Goal: Task Accomplishment & Management: Manage account settings

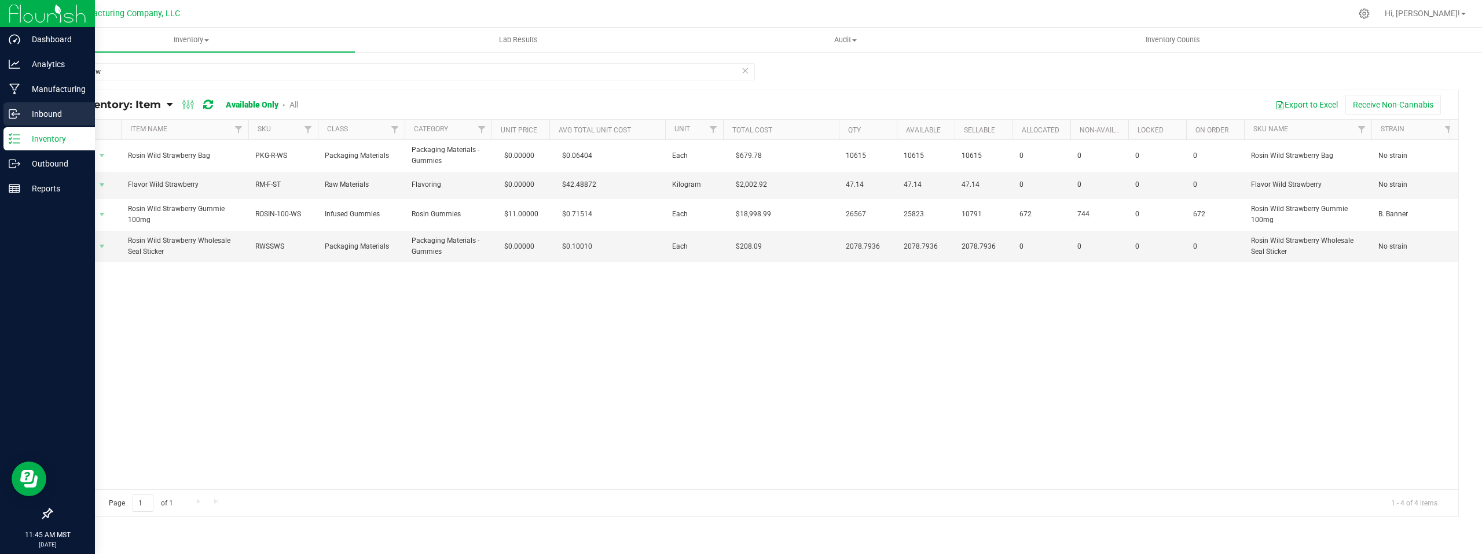
click at [54, 113] on p "Inbound" at bounding box center [54, 114] width 69 height 14
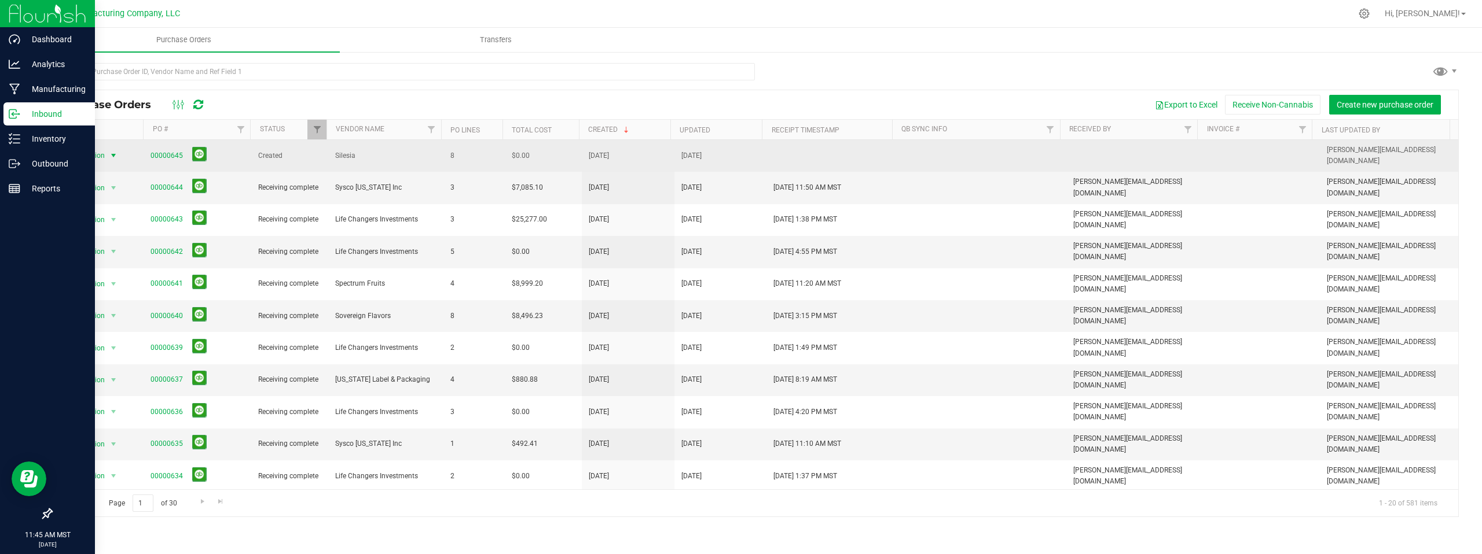
click at [113, 153] on span "select" at bounding box center [113, 155] width 9 height 9
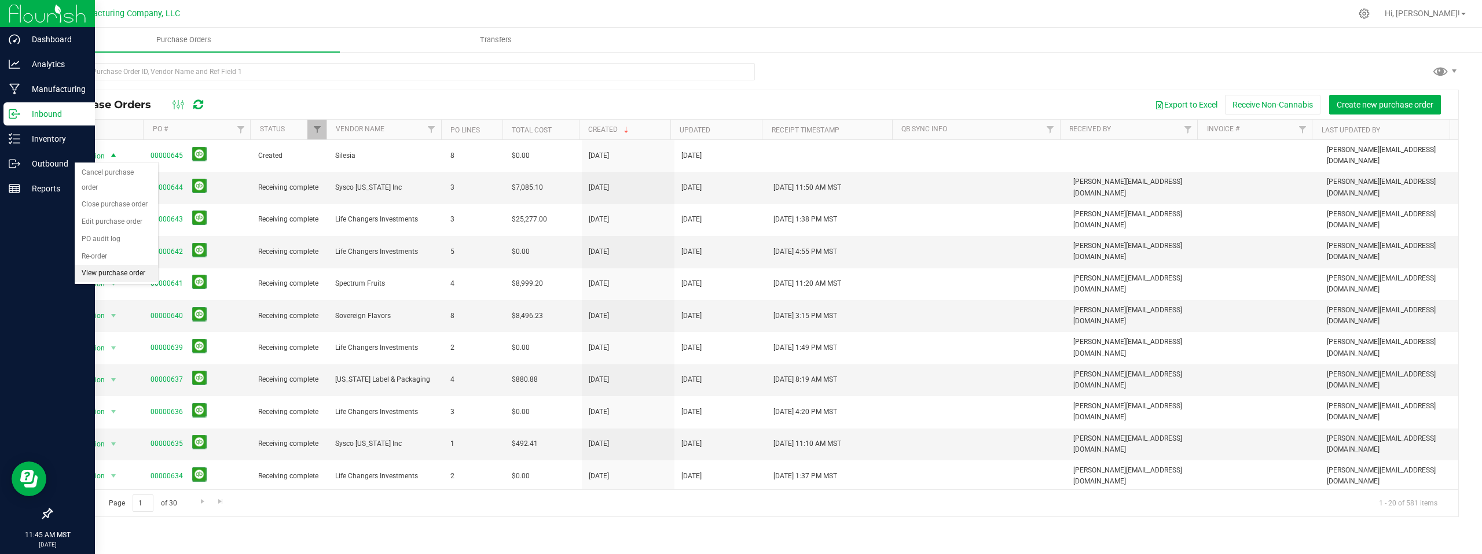
click at [113, 265] on li "View purchase order" at bounding box center [116, 273] width 83 height 17
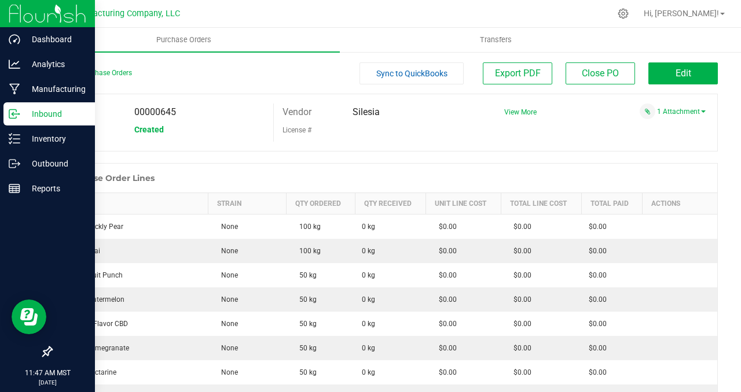
click at [37, 371] on div "Back to Purchase Orders Sync to QuickBooks Export PDF Close PO Edit PO 00000645…" at bounding box center [384, 326] width 713 height 550
click at [361, 17] on div at bounding box center [408, 13] width 403 height 23
click at [554, 147] on div "PO 00000645 Status Created Vendor [GEOGRAPHIC_DATA] License # View More" at bounding box center [384, 123] width 667 height 58
click at [655, 75] on button "Edit" at bounding box center [682, 74] width 69 height 22
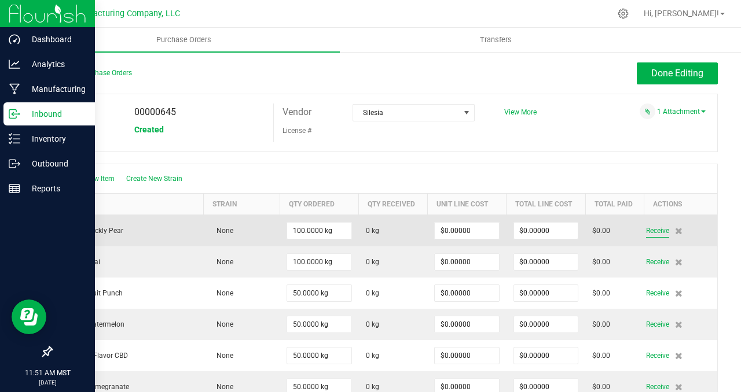
click at [652, 230] on span "Receive" at bounding box center [657, 231] width 23 height 14
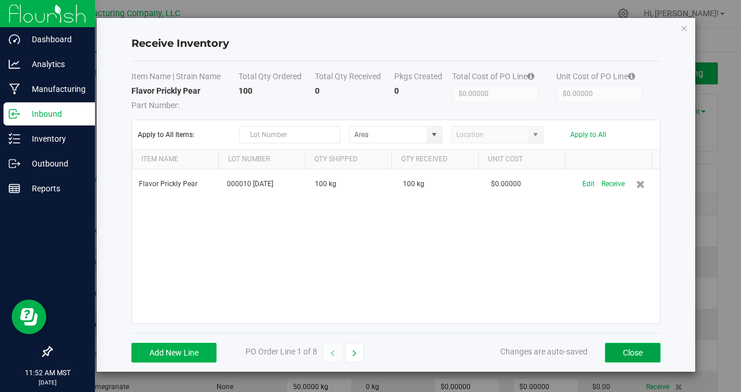
click at [628, 356] on button "Close" at bounding box center [633, 353] width 56 height 20
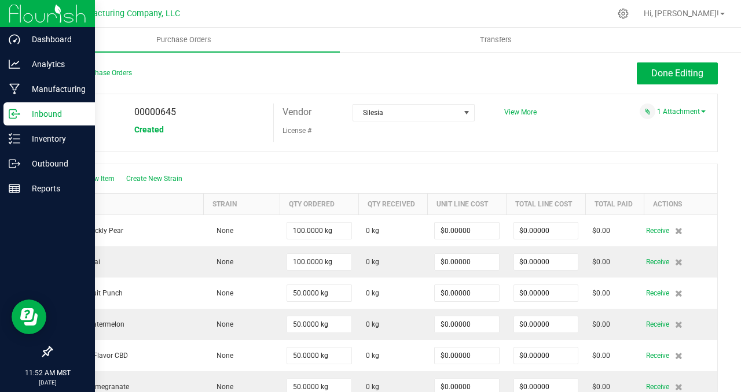
click at [369, 73] on div "Done Editing" at bounding box center [468, 74] width 500 height 22
click at [670, 112] on link "1 Attachment" at bounding box center [681, 112] width 49 height 8
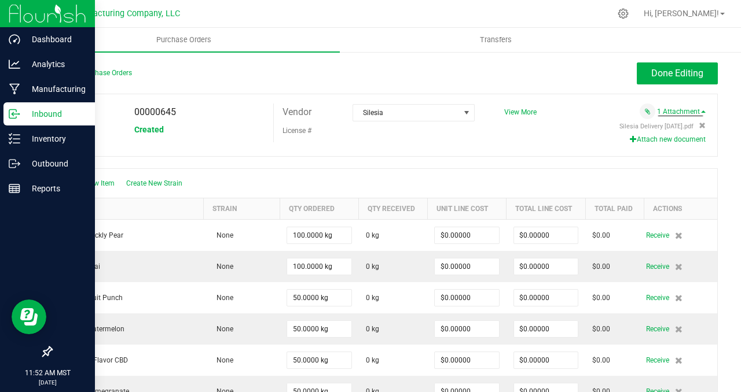
click at [361, 59] on div "Back to Purchase Orders Done Editing PO 00000645 Status Created Vendor [GEOGRAP…" at bounding box center [384, 365] width 713 height 629
click at [503, 72] on div "Done Editing" at bounding box center [468, 74] width 500 height 22
